Goal: Task Accomplishment & Management: Use online tool/utility

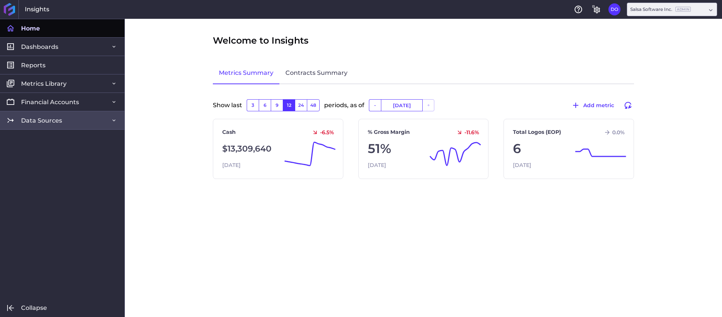
click at [55, 122] on span "Data Sources" at bounding box center [41, 120] width 41 height 8
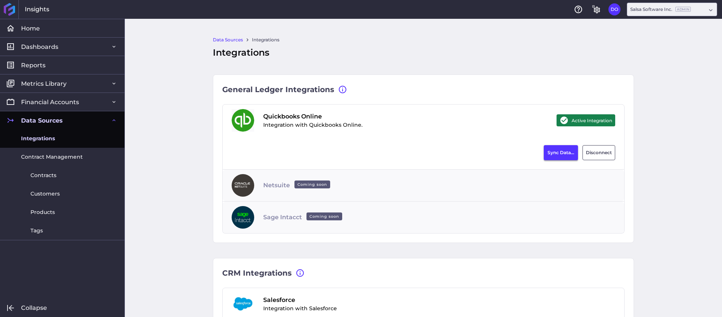
click at [548, 156] on button "Sync Data..." at bounding box center [560, 152] width 34 height 15
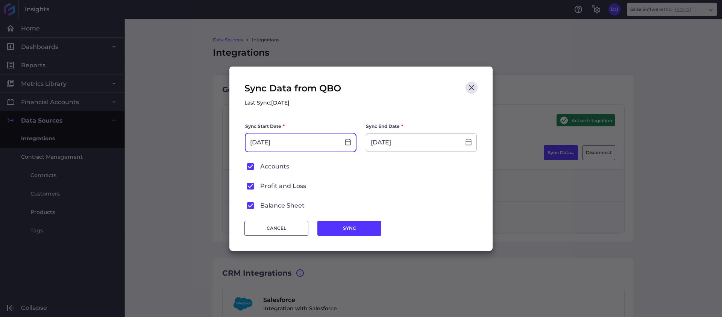
click at [313, 136] on input "[DATE]" at bounding box center [292, 142] width 94 height 18
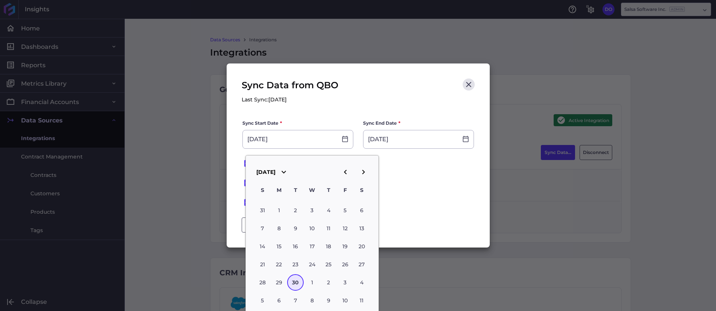
click at [343, 171] on icon "button" at bounding box center [345, 172] width 9 height 9
click at [325, 207] on div "31" at bounding box center [328, 210] width 17 height 17
type input "[DATE]"
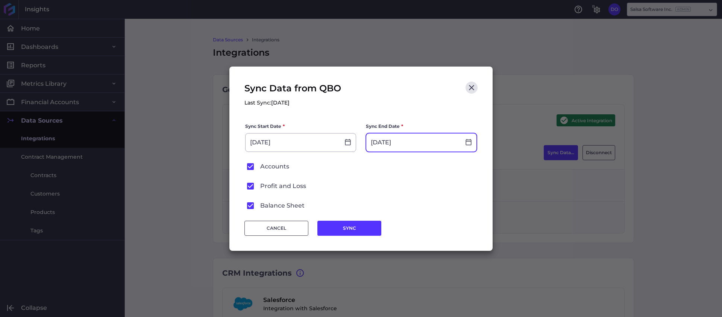
click at [402, 147] on input "[DATE]" at bounding box center [413, 142] width 94 height 18
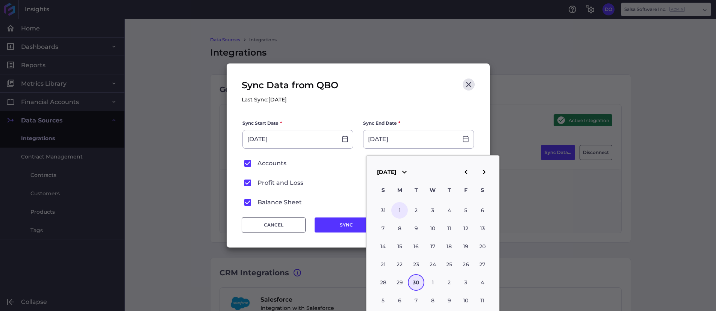
click at [396, 214] on div "1" at bounding box center [399, 210] width 17 height 17
type input "[DATE]"
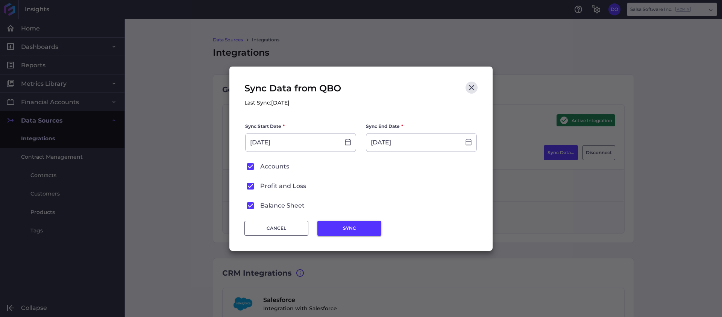
click at [357, 223] on button "SYNC" at bounding box center [349, 228] width 64 height 15
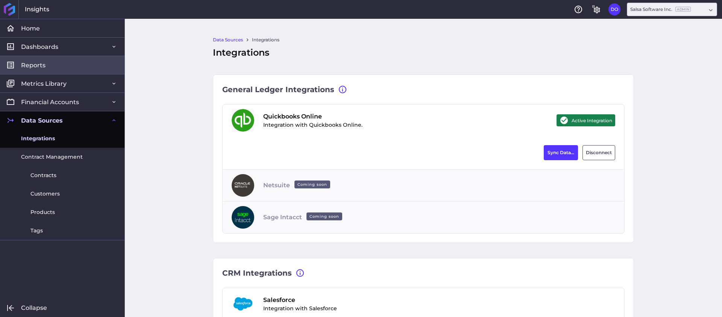
click at [43, 67] on span "Reports" at bounding box center [33, 65] width 24 height 8
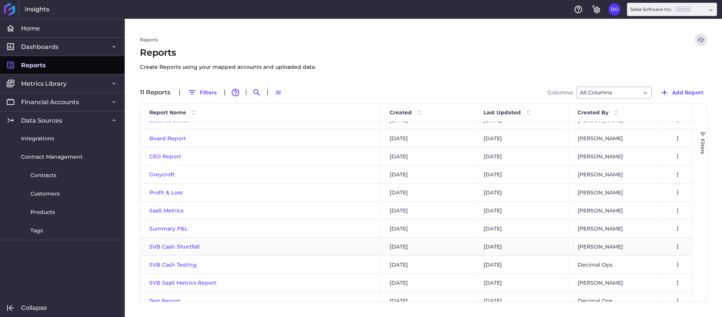
scroll to position [19, 0]
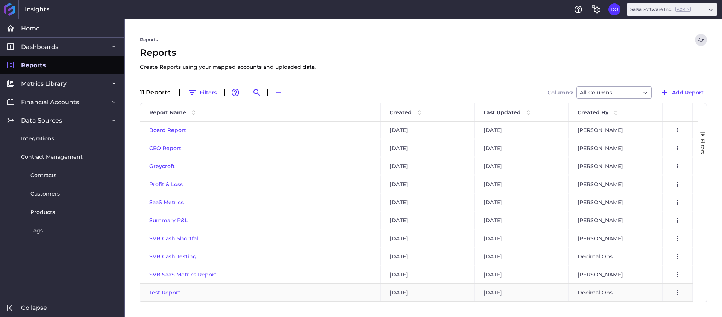
click at [163, 289] on span "Test Report" at bounding box center [164, 292] width 31 height 7
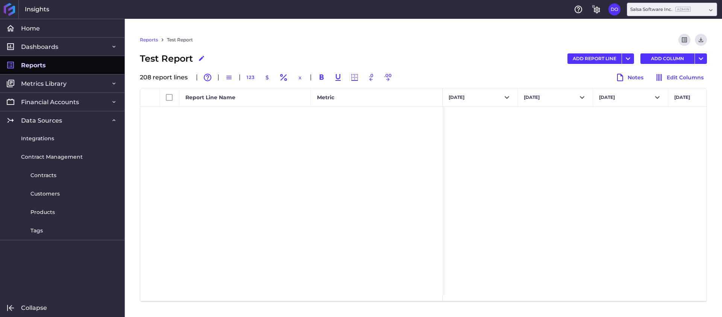
scroll to position [3564, 0]
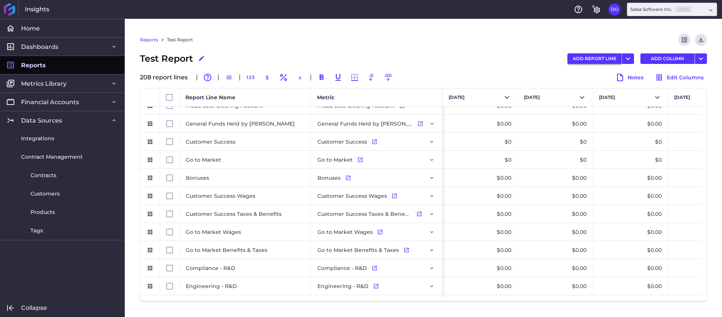
click at [595, 57] on button "ADD REPORT LINE" at bounding box center [594, 58] width 54 height 11
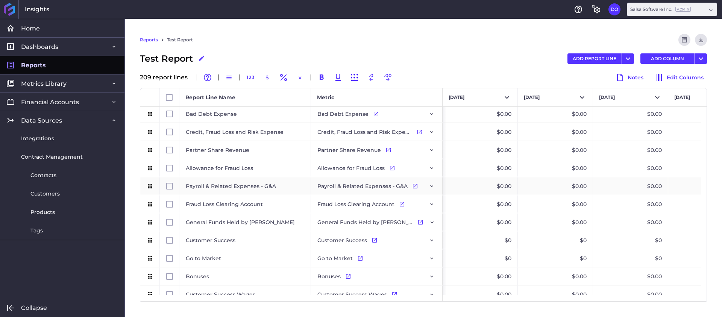
scroll to position [3440, 0]
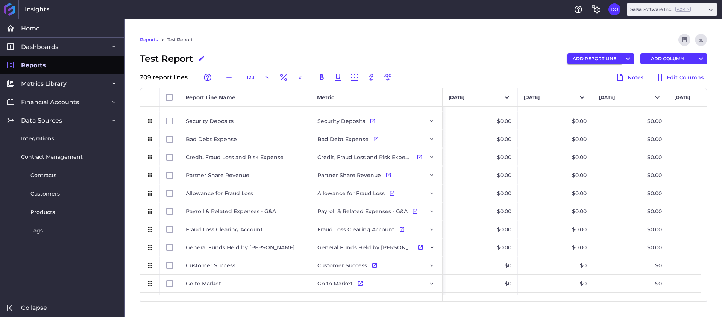
click at [602, 58] on button "ADD REPORT LINE" at bounding box center [594, 58] width 54 height 11
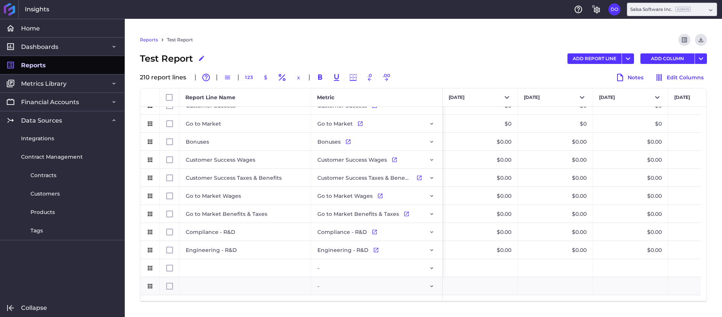
click at [383, 34] on div "Reports Test Report Preview Report Download CSV" at bounding box center [423, 43] width 567 height 18
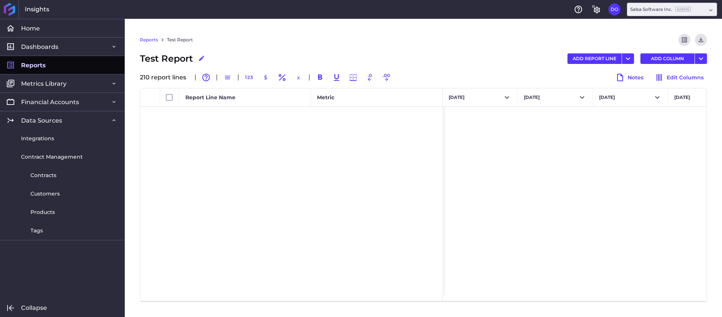
scroll to position [0, 0]
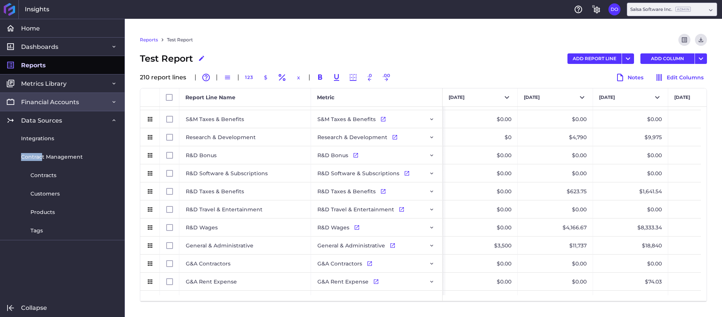
click at [45, 98] on span "Financial Accounts" at bounding box center [50, 102] width 58 height 8
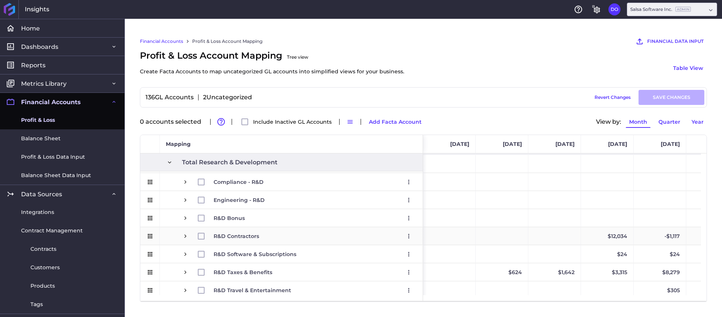
click at [185, 233] on span "Press SPACE to select this row." at bounding box center [185, 236] width 7 height 7
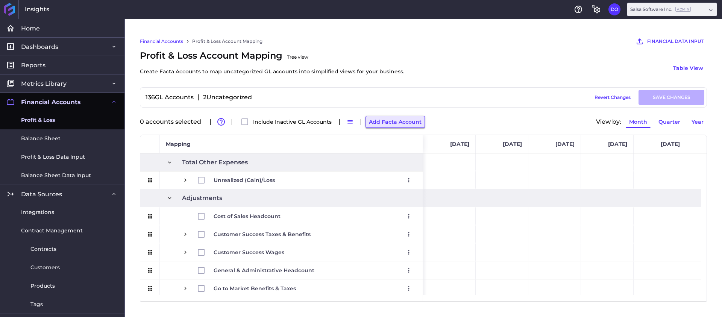
click at [389, 118] on button "Add Facta Account" at bounding box center [394, 122] width 59 height 12
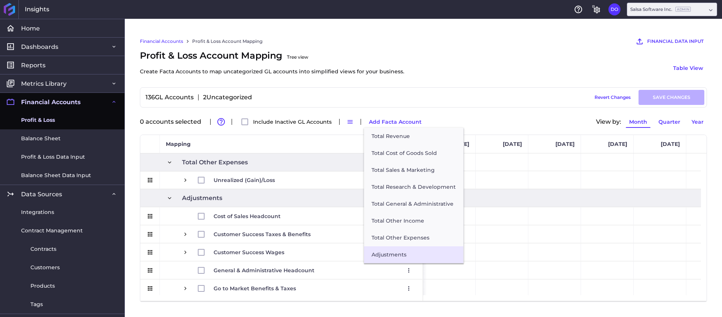
click at [389, 250] on button "Adjustments" at bounding box center [413, 254] width 99 height 17
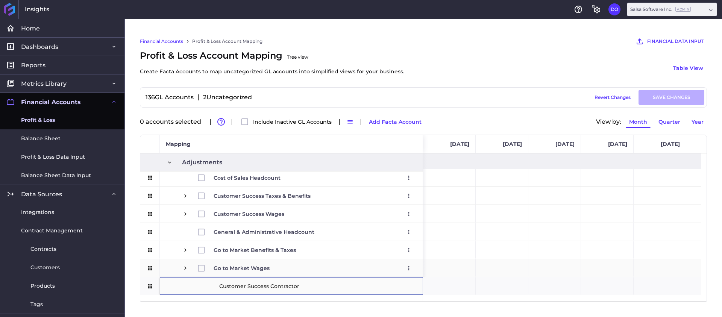
type input "Customer Success Contractors"
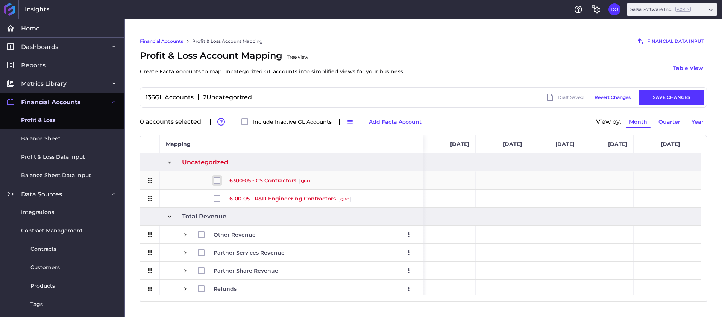
click at [218, 180] on input "Press Space to toggle row selection (unchecked)" at bounding box center [216, 180] width 7 height 7
checkbox input "true"
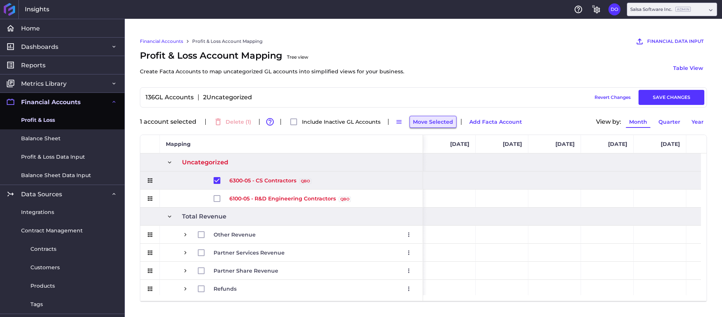
click at [430, 119] on button "Move Selected" at bounding box center [432, 122] width 47 height 12
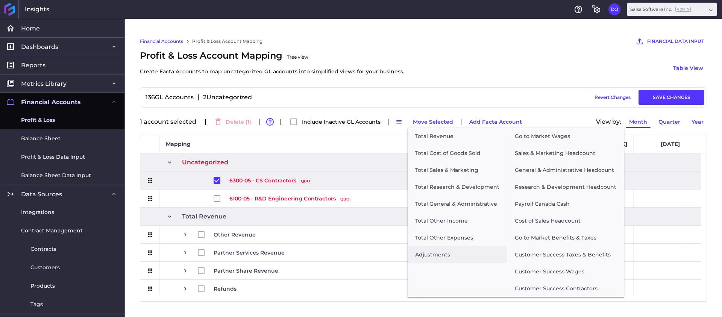
click at [537, 287] on button "Customer Success Contractors" at bounding box center [565, 288] width 116 height 17
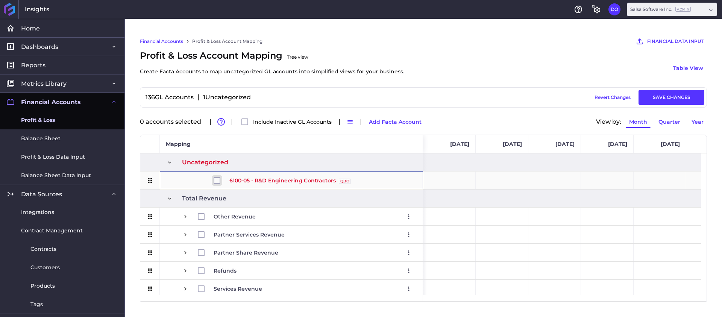
click at [216, 178] on input "Press Space to toggle row selection (unchecked)" at bounding box center [216, 180] width 7 height 7
checkbox input "true"
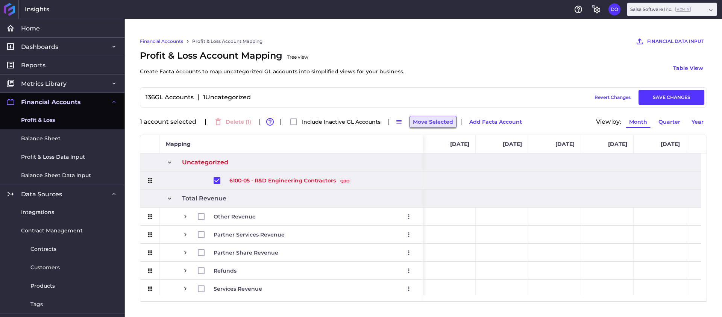
click at [430, 120] on button "Move Selected" at bounding box center [432, 122] width 47 height 12
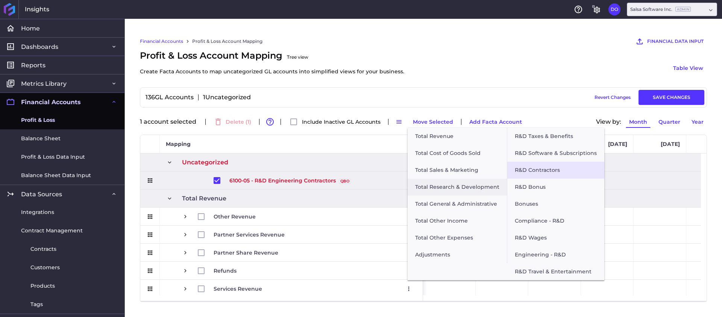
click at [538, 165] on button "R&D Contractors" at bounding box center [555, 170] width 97 height 17
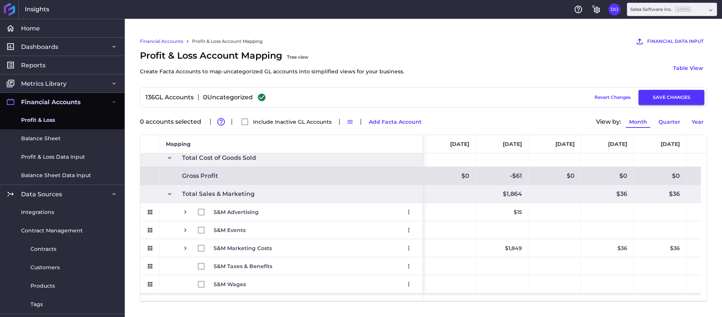
click at [671, 92] on button "SAVE CHANGES" at bounding box center [671, 97] width 66 height 15
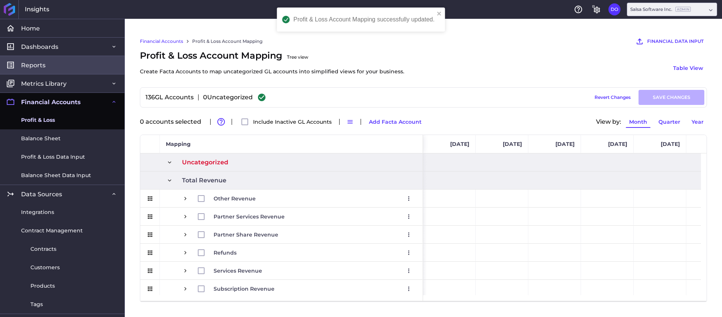
click at [30, 71] on link "Reports" at bounding box center [62, 65] width 124 height 18
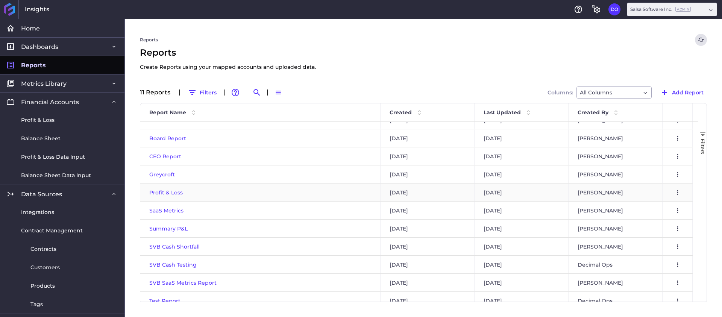
scroll to position [19, 0]
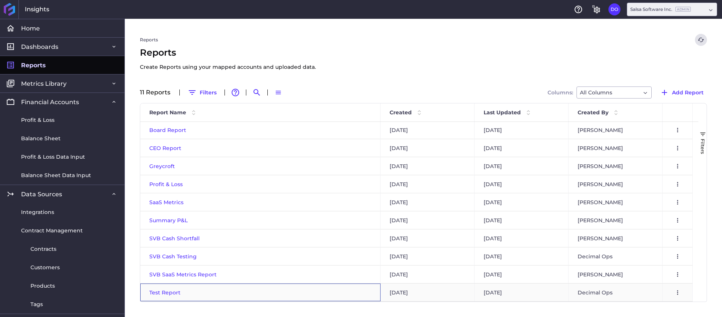
click at [162, 289] on span "Test Report" at bounding box center [164, 292] width 31 height 7
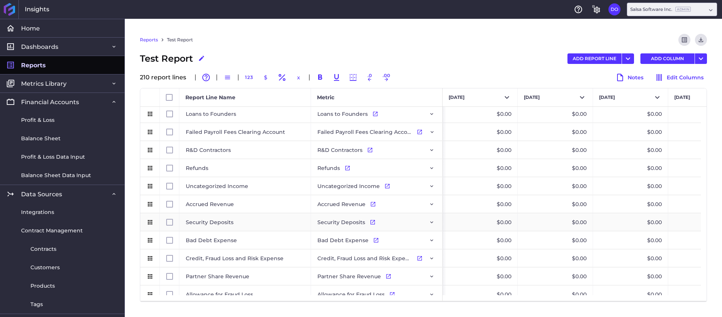
scroll to position [3594, 0]
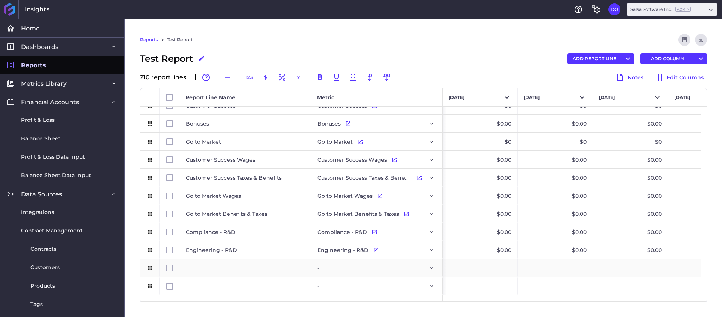
click at [204, 265] on div "Press SPACE to select this row." at bounding box center [245, 268] width 132 height 18
click at [213, 266] on div "Press SPACE to select this row." at bounding box center [245, 268] width 132 height 18
type input "Customer Success Contractors"
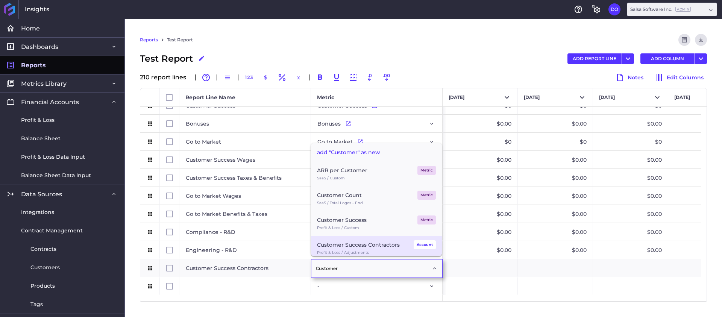
type input "Customer"
click at [339, 241] on div "Customer Success Contractors" at bounding box center [358, 244] width 83 height 9
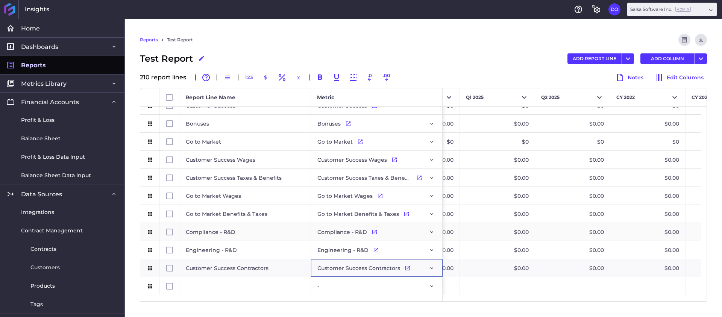
scroll to position [0, 4585]
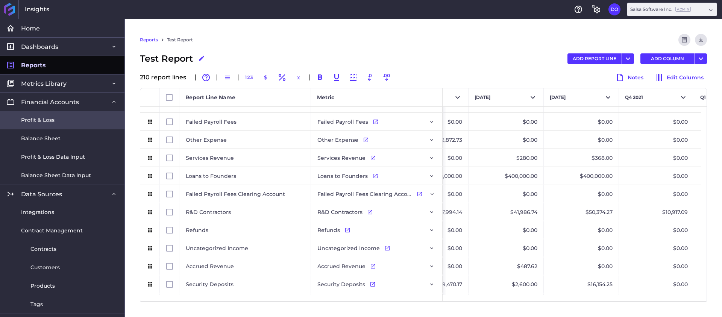
click at [48, 118] on span "Profit & Loss" at bounding box center [37, 120] width 33 height 8
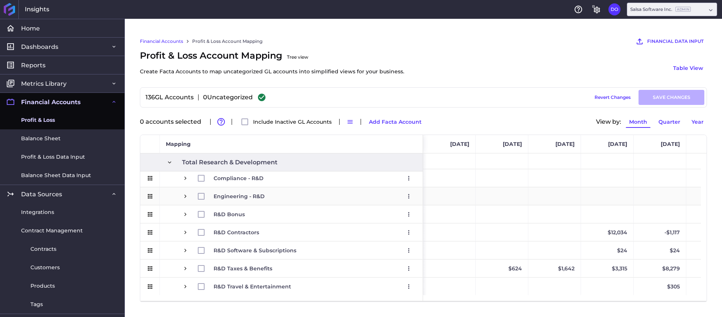
scroll to position [418, 0]
click at [184, 231] on span "Press SPACE to select this row." at bounding box center [185, 231] width 7 height 7
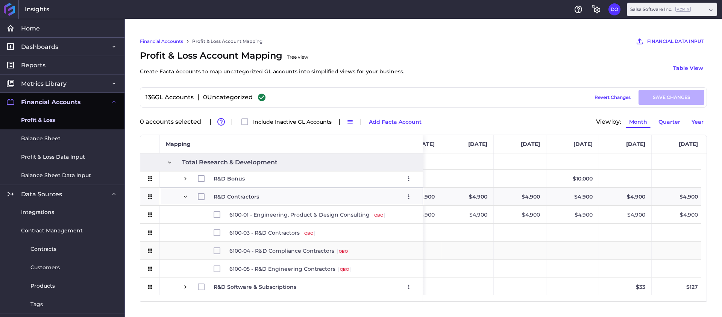
scroll to position [0, 543]
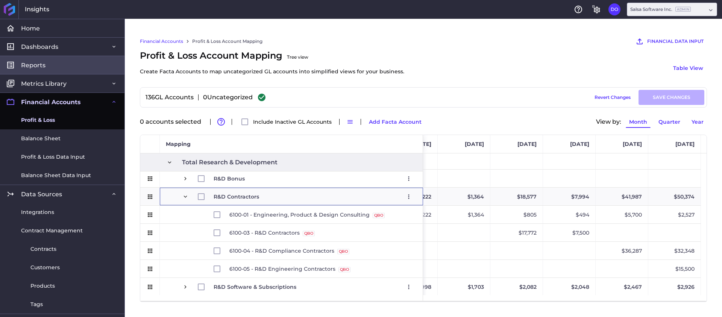
click at [67, 65] on link "Reports" at bounding box center [62, 65] width 124 height 18
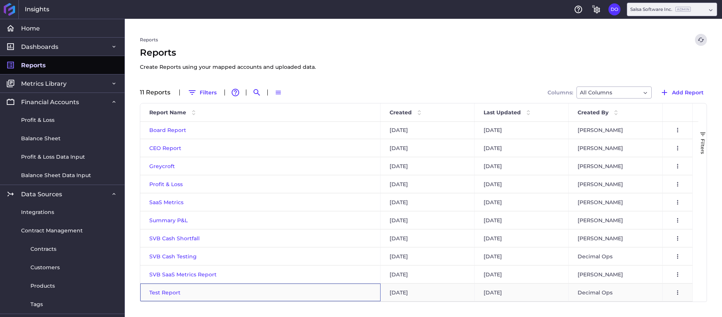
click at [163, 294] on span "Test Report" at bounding box center [164, 292] width 31 height 7
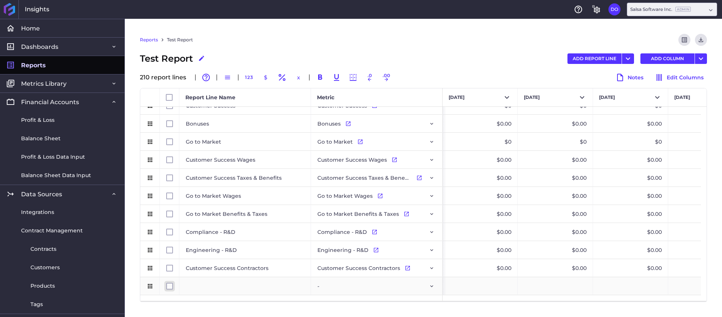
click at [168, 283] on input "Press Space to toggle row selection (unchecked)" at bounding box center [169, 286] width 7 height 7
checkbox input "true"
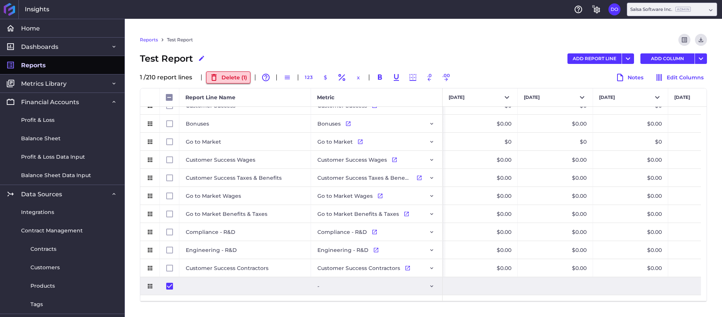
click at [224, 73] on button "Delete ( 1 )" at bounding box center [228, 77] width 44 height 12
checkbox input "false"
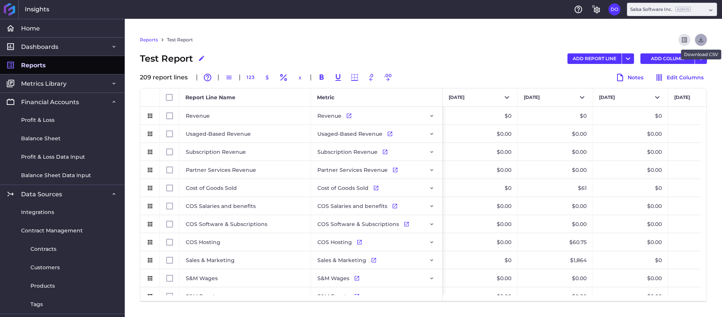
click at [703, 35] on button "Download" at bounding box center [700, 40] width 12 height 12
